Goal: Information Seeking & Learning: Find specific fact

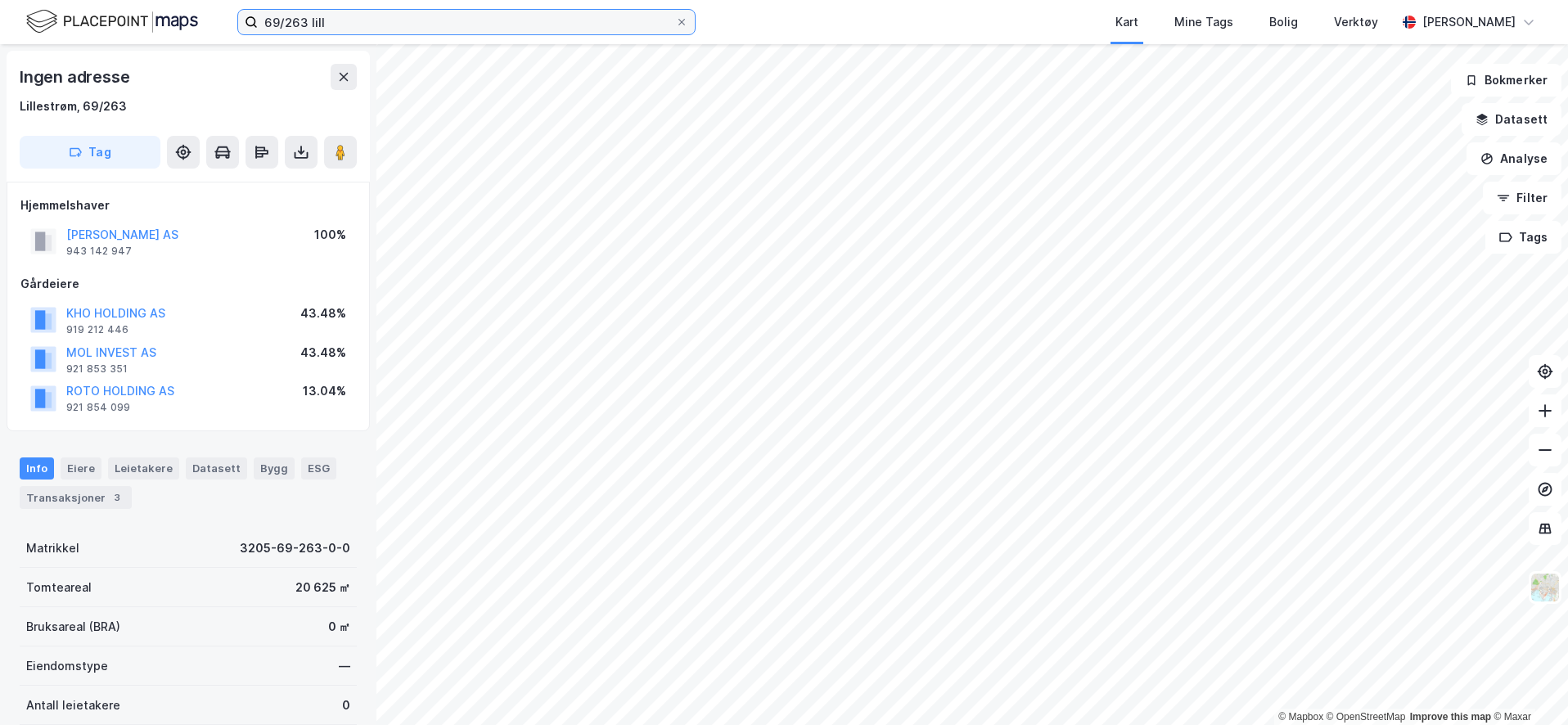
click at [371, 31] on input "69/263 lill" at bounding box center [466, 22] width 417 height 25
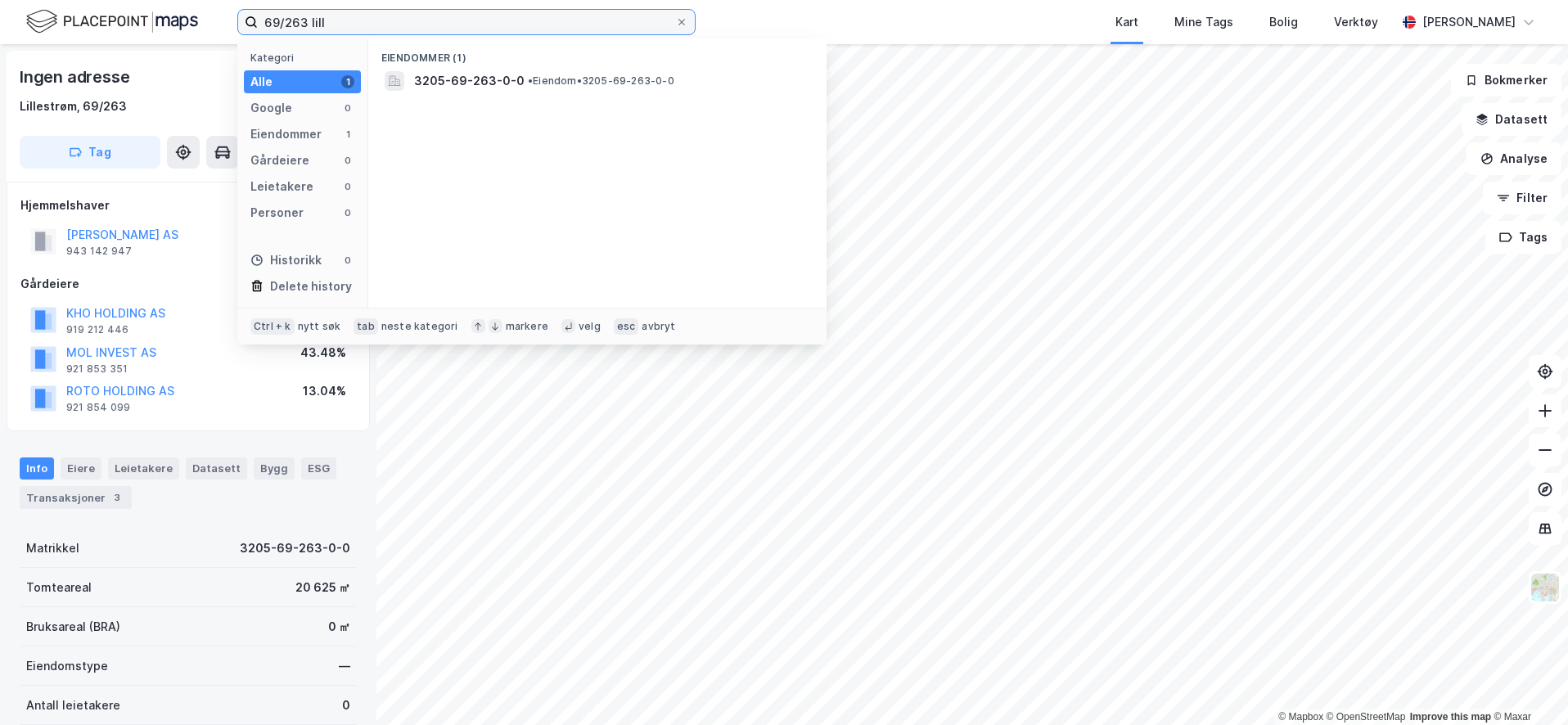
click at [371, 31] on input "69/263 lill" at bounding box center [466, 22] width 417 height 25
type input "294/119 lillestrøm"
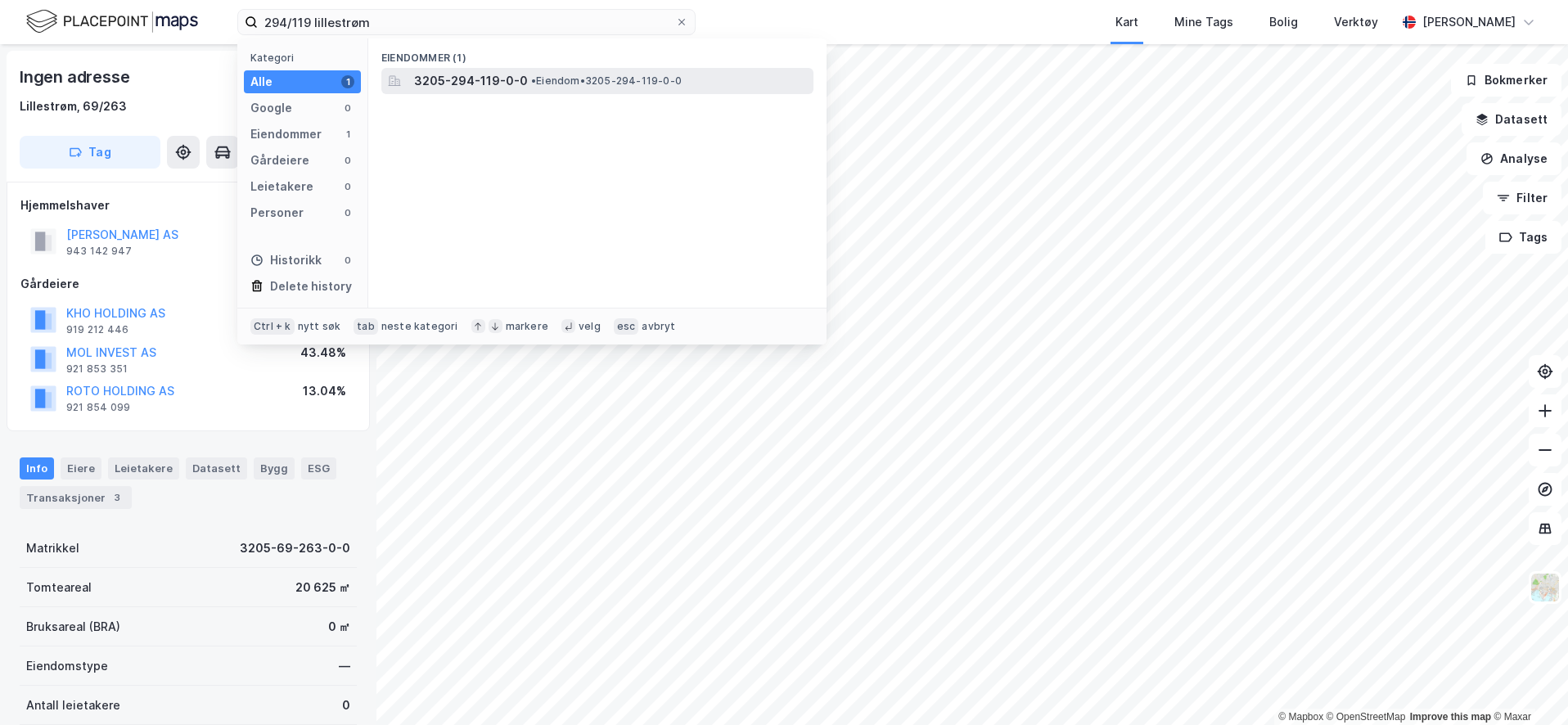
click at [509, 91] on div "3205-294-119-0-0 • Eiendom • 3205-294-119-0-0" at bounding box center [597, 81] width 432 height 27
